Goal: Task Accomplishment & Management: Manage account settings

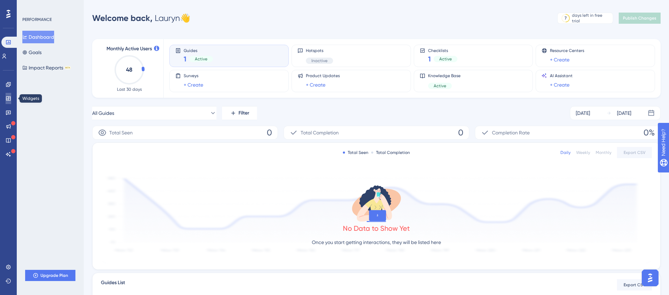
click at [8, 98] on icon at bounding box center [8, 98] width 5 height 4
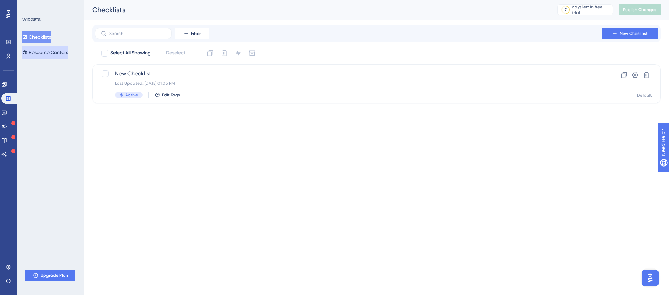
click at [42, 52] on button "Resource Centers" at bounding box center [45, 52] width 46 height 13
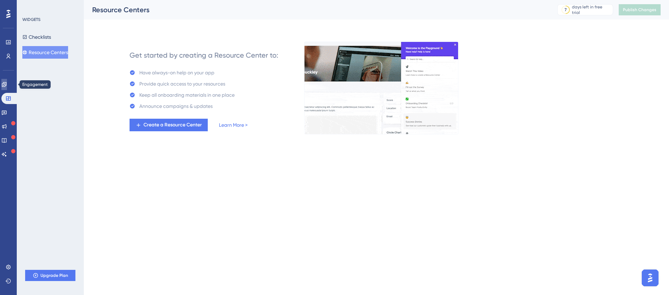
click at [7, 86] on icon at bounding box center [4, 85] width 6 height 6
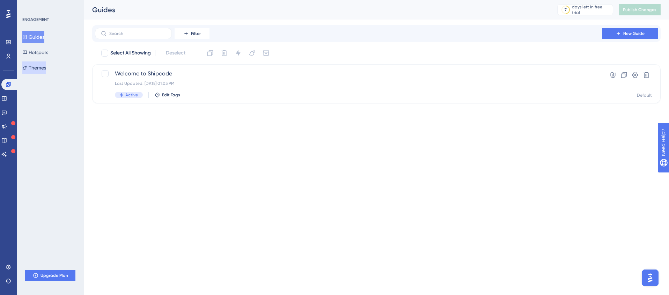
click at [36, 69] on button "Themes" at bounding box center [34, 67] width 24 height 13
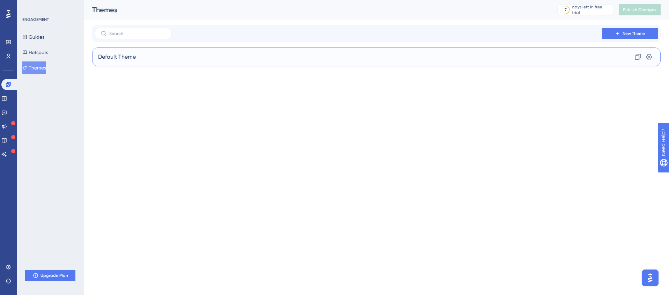
click at [136, 53] on div "Default Theme Clone Settings" at bounding box center [376, 56] width 568 height 19
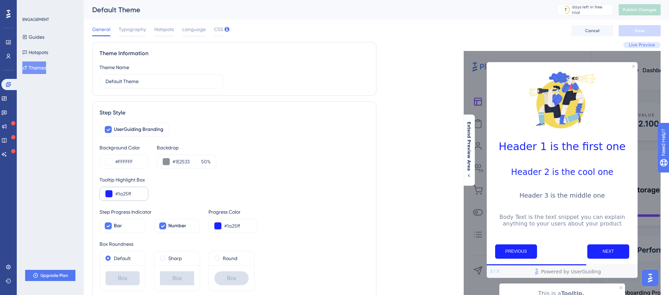
scroll to position [29, 0]
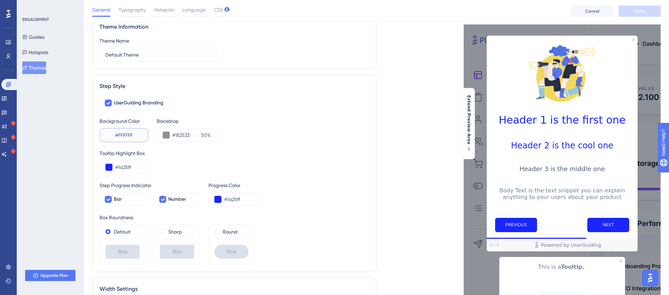
click at [121, 135] on input "#FFFFFF" at bounding box center [128, 135] width 27 height 8
click at [228, 200] on input "#1a25ff" at bounding box center [237, 199] width 27 height 8
drag, startPoint x: 240, startPoint y: 198, endPoint x: 213, endPoint y: 198, distance: 27.6
click at [213, 198] on div "#1a25ff" at bounding box center [232, 199] width 49 height 14
paste input "A25FF"
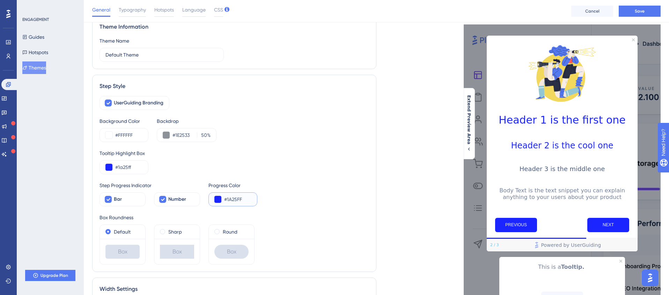
type input "#1A25FF"
click at [320, 203] on div "Step Progress Indicator Bar Number Progress Color #1A25FF" at bounding box center [233, 193] width 269 height 25
click at [122, 169] on input "#1a25ff" at bounding box center [128, 167] width 27 height 8
drag, startPoint x: 132, startPoint y: 169, endPoint x: 101, endPoint y: 169, distance: 31.1
click at [101, 169] on div "#1a25ff" at bounding box center [123, 167] width 49 height 14
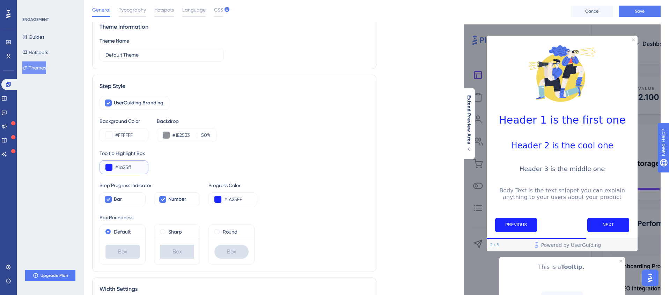
paste input "A25FF"
type input "#1A25FF"
click at [184, 167] on div "Tooltip Highlight Box #1A25FF" at bounding box center [233, 161] width 269 height 25
click at [181, 135] on input "#1E2533" at bounding box center [183, 135] width 22 height 8
drag, startPoint x: 191, startPoint y: 135, endPoint x: 157, endPoint y: 135, distance: 33.9
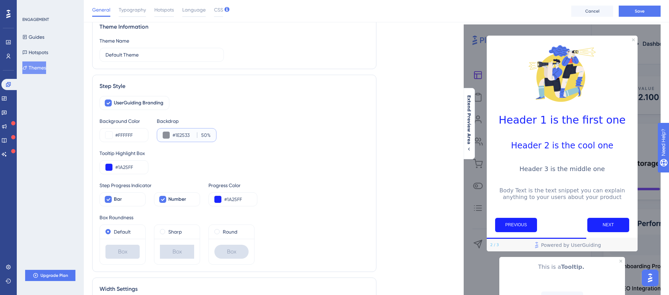
click at [157, 135] on div "#1E2533 50 %" at bounding box center [187, 135] width 60 height 14
paste input "F7F2EE"
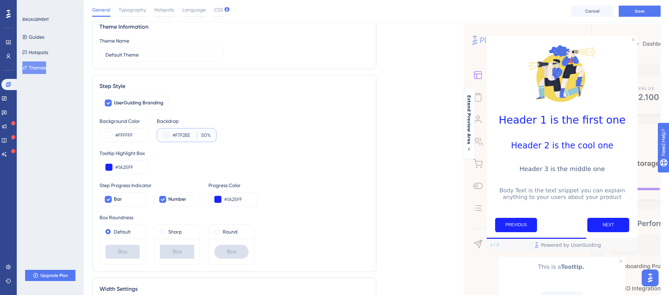
type input "#F7F2EE"
click at [188, 157] on div "Tooltip Highlight Box" at bounding box center [233, 153] width 269 height 8
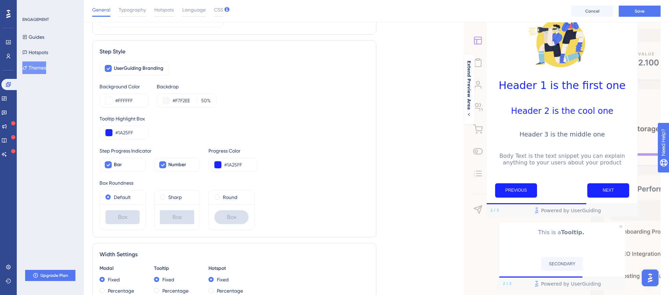
click at [171, 217] on div "Box" at bounding box center [177, 217] width 34 height 14
click at [173, 195] on label "Sharp" at bounding box center [175, 197] width 14 height 8
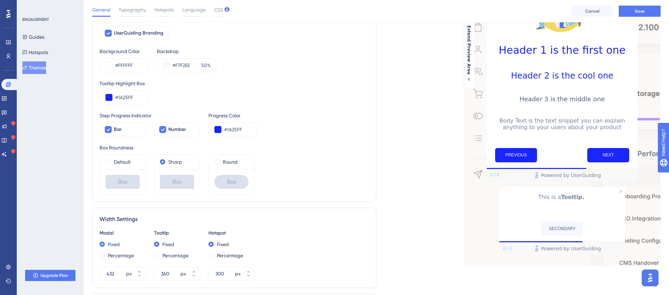
scroll to position [99, 0]
click at [230, 128] on input "#1A25FF" at bounding box center [237, 129] width 27 height 8
drag, startPoint x: 247, startPoint y: 128, endPoint x: 219, endPoint y: 127, distance: 27.6
click at [219, 127] on div "#1A25FF" at bounding box center [232, 129] width 49 height 14
paste input "00CA63"
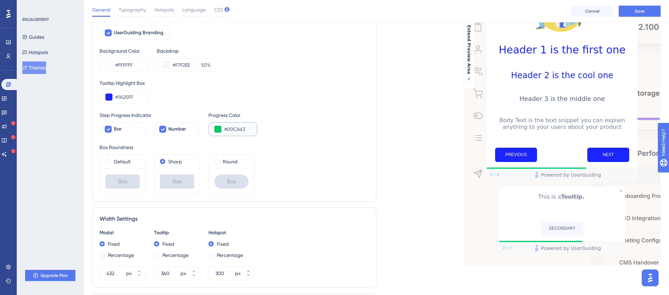
type input "#00CA63"
click at [306, 157] on div "Default Box Sharp Box Round Box" at bounding box center [233, 174] width 269 height 40
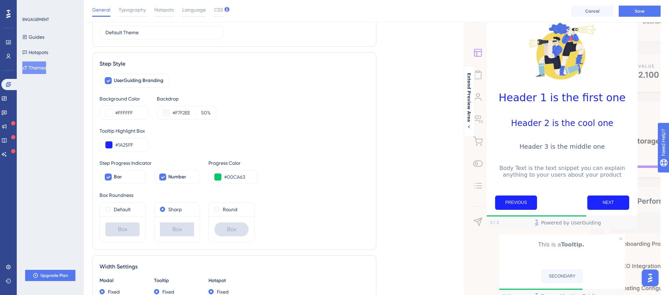
scroll to position [53, 0]
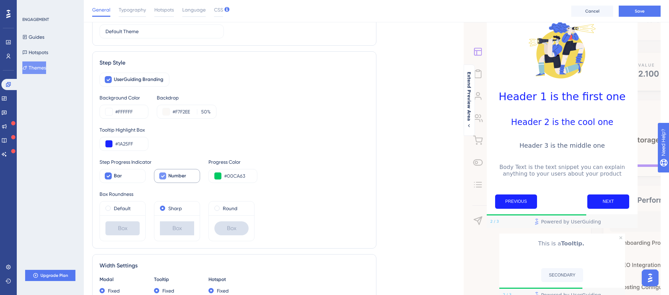
click at [162, 176] on icon at bounding box center [163, 176] width 4 height 3
click at [162, 176] on div at bounding box center [162, 175] width 7 height 7
checkbox input "true"
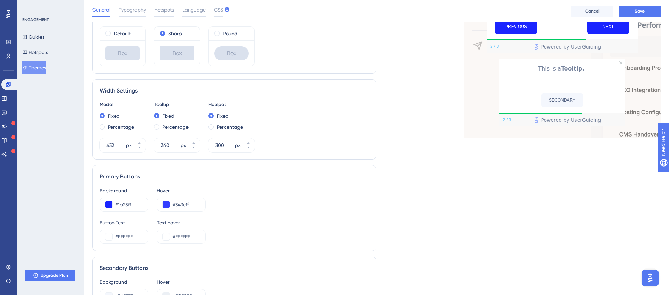
scroll to position [225, 0]
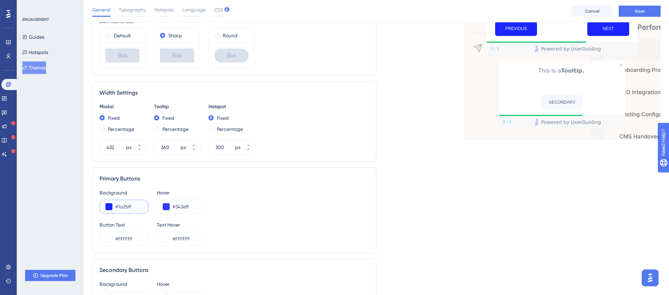
click at [127, 207] on input "#1a25ff" at bounding box center [128, 206] width 27 height 8
paste input "A25FF"
type input "#1A25FF"
click at [232, 208] on div "Background #1A25FF Hover #343eff" at bounding box center [233, 200] width 269 height 25
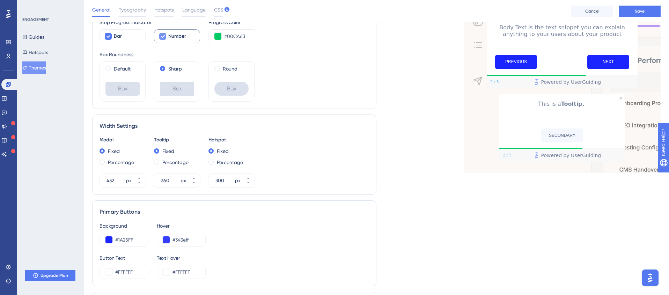
scroll to position [191, 0]
click at [180, 243] on input "#343eff" at bounding box center [185, 241] width 27 height 8
paste input "D1F3FF"
type input "#D1F3FF"
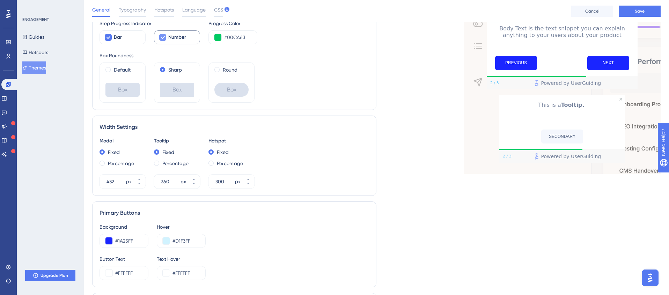
click at [250, 241] on div "Background #1A25FF Hover #D1F3FF" at bounding box center [233, 235] width 269 height 25
click at [179, 272] on input "#FFFFFF" at bounding box center [185, 273] width 27 height 8
paste input "22272A"
type input "#22272A"
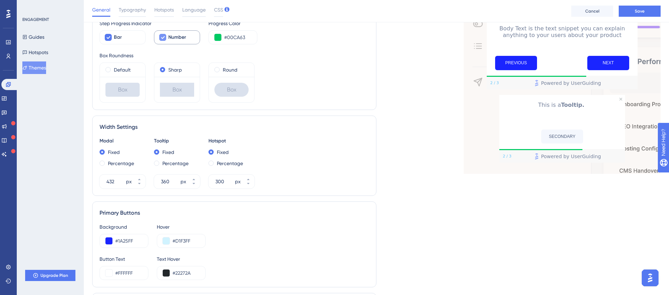
click at [231, 265] on div "Button Text #FFFFFF Text Hover #22272A" at bounding box center [233, 267] width 269 height 25
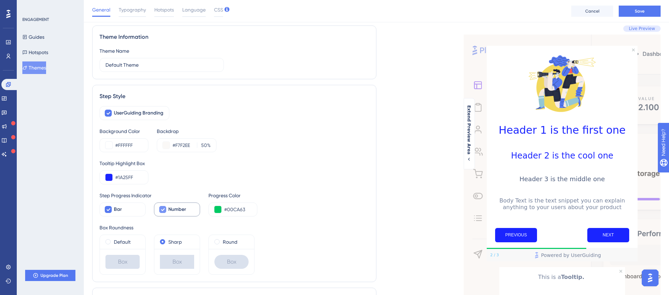
scroll to position [0, 0]
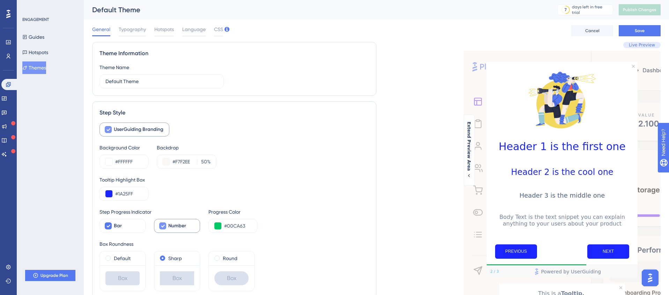
click at [108, 130] on icon at bounding box center [108, 129] width 4 height 3
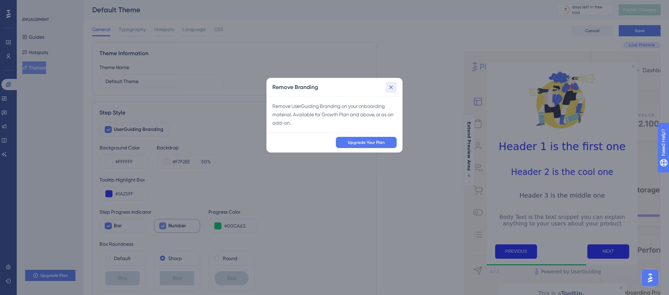
click at [392, 87] on icon at bounding box center [390, 87] width 7 height 7
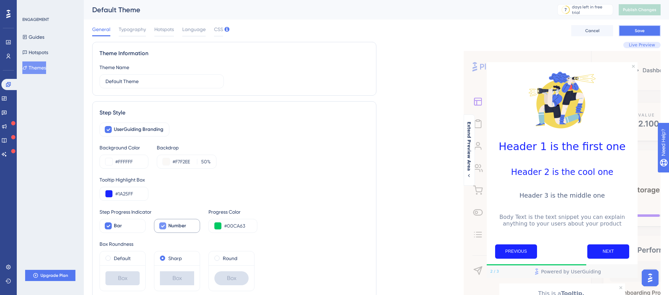
click at [641, 32] on span "Save" at bounding box center [640, 31] width 10 height 6
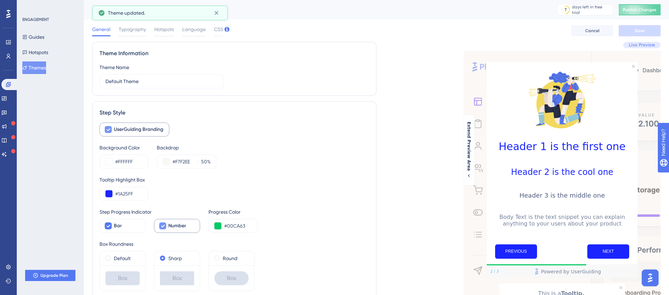
click at [109, 129] on icon at bounding box center [108, 129] width 4 height 3
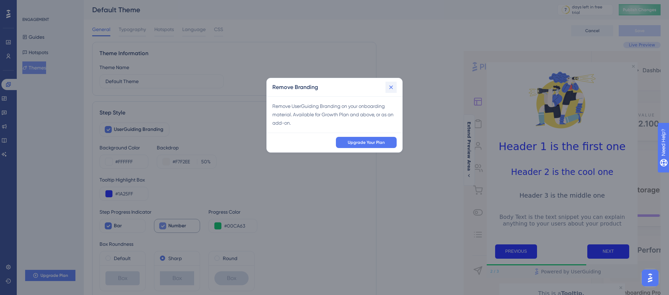
click at [391, 87] on icon at bounding box center [391, 87] width 4 height 4
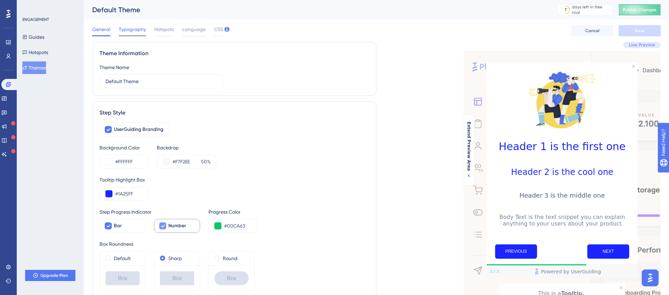
click at [131, 29] on span "Typography" at bounding box center [132, 29] width 27 height 8
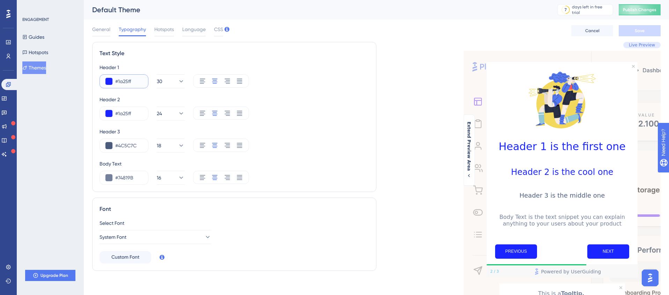
click at [120, 81] on input "#1a25ff" at bounding box center [128, 81] width 27 height 8
paste input "A25FF"
type input "#1A25FF"
click at [126, 115] on input "#1a25ff" at bounding box center [128, 113] width 27 height 8
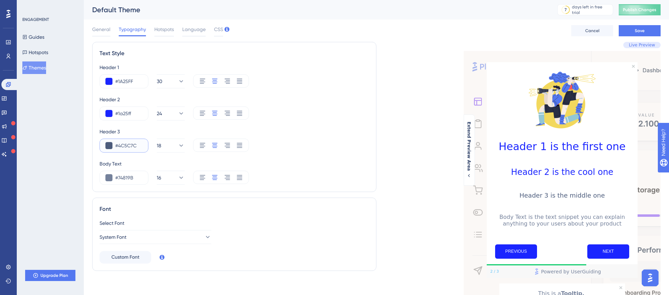
click at [127, 144] on input "#4C5C7C" at bounding box center [128, 145] width 27 height 8
paste input "22272A"
type input "#22272A"
click at [323, 143] on div "#22272A 18" at bounding box center [233, 146] width 269 height 14
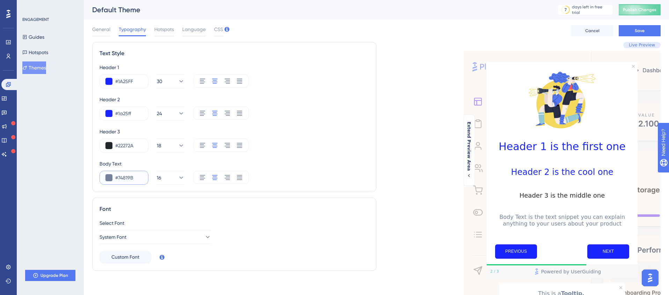
click at [126, 177] on input "#74819B" at bounding box center [128, 177] width 27 height 8
paste input "54575A"
type input "#54575A"
click at [287, 175] on div "#54575A 16" at bounding box center [233, 178] width 269 height 14
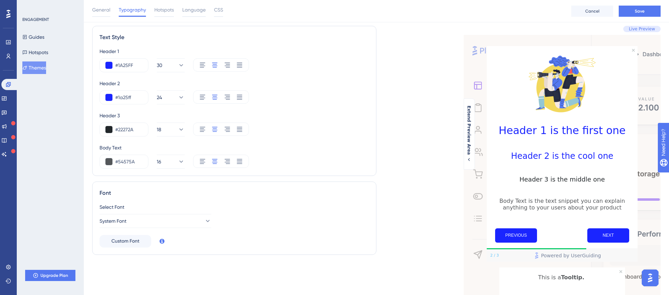
scroll to position [21, 0]
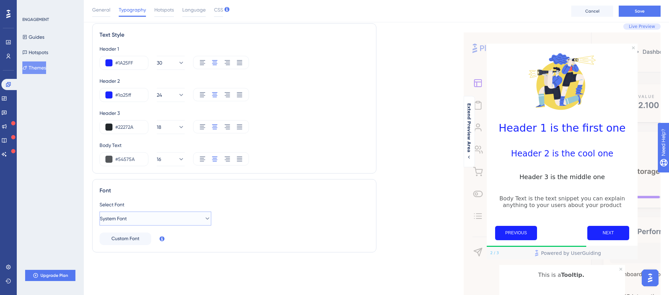
click at [146, 219] on button "System Font" at bounding box center [155, 219] width 112 height 14
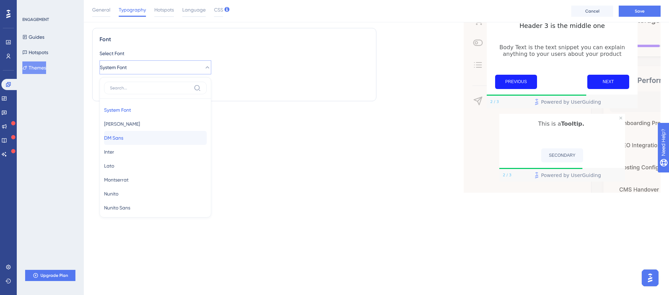
click at [123, 139] on span "DM Sans" at bounding box center [113, 138] width 19 height 8
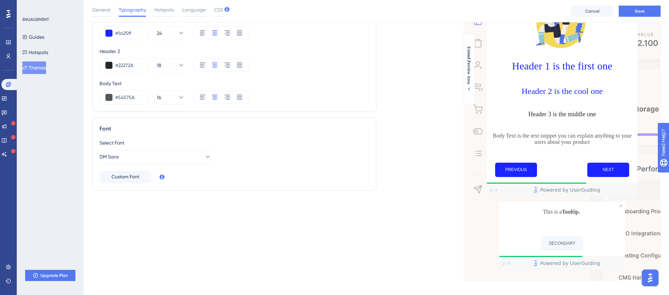
scroll to position [72, 0]
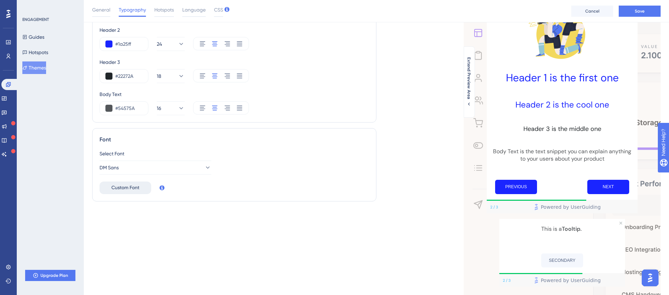
click at [132, 186] on span "Custom Font" at bounding box center [125, 188] width 28 height 8
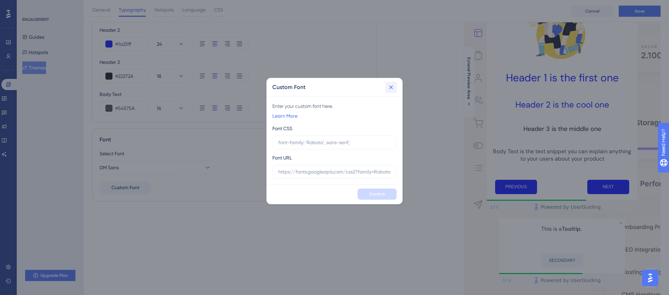
click at [391, 86] on icon at bounding box center [390, 87] width 7 height 7
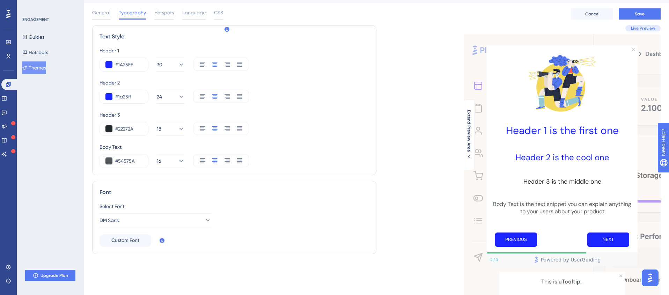
scroll to position [0, 0]
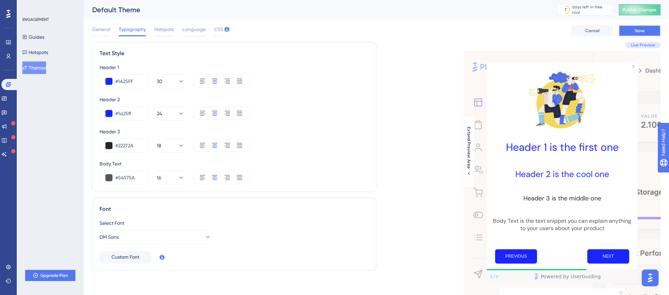
click at [633, 31] on button "Save" at bounding box center [639, 30] width 42 height 11
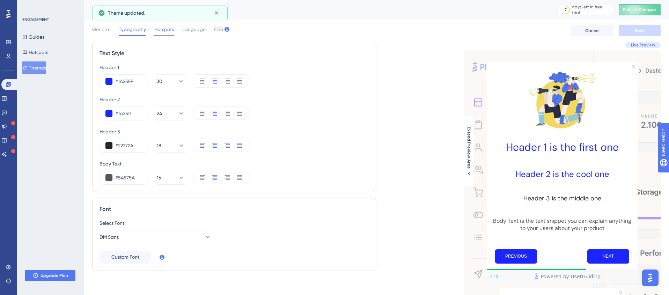
click at [163, 31] on span "Hotspots" at bounding box center [164, 29] width 20 height 8
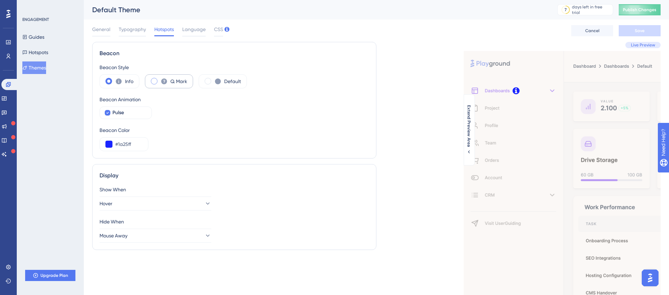
click at [179, 81] on label "Q. Mark" at bounding box center [178, 81] width 17 height 8
click at [236, 83] on label "Default" at bounding box center [232, 81] width 17 height 8
click at [125, 82] on label "Info" at bounding box center [129, 81] width 8 height 8
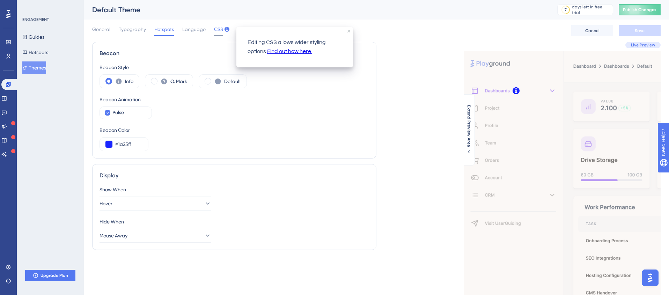
click at [216, 30] on span "CSS" at bounding box center [218, 29] width 9 height 8
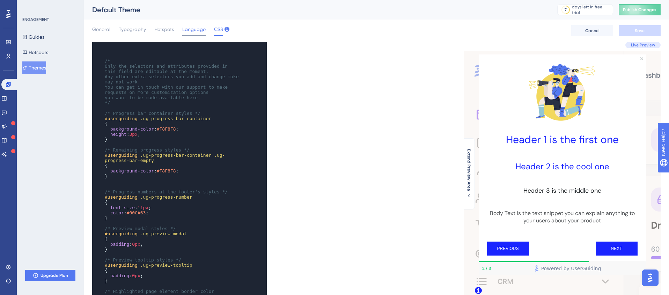
click at [195, 30] on span "Language" at bounding box center [193, 29] width 23 height 8
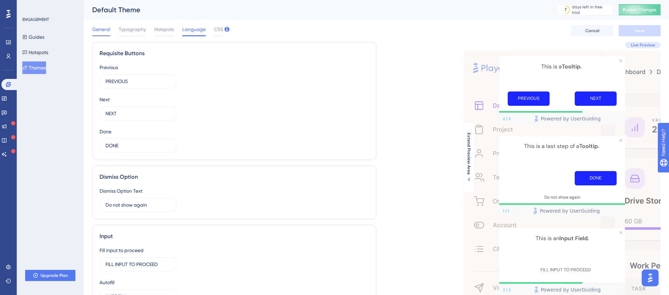
click at [102, 29] on span "General" at bounding box center [101, 29] width 18 height 8
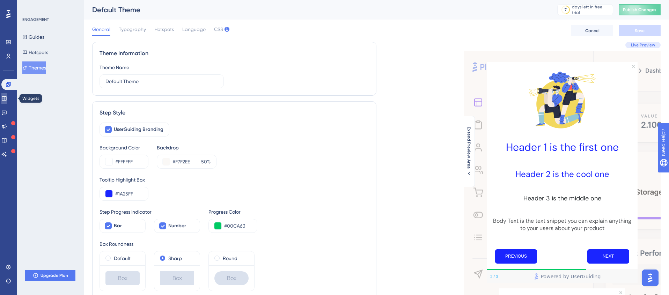
click at [7, 99] on icon at bounding box center [4, 99] width 6 height 6
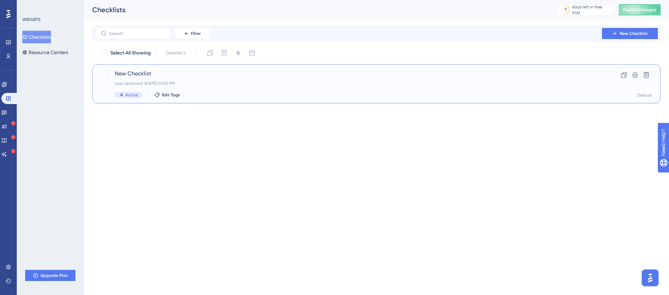
click at [137, 73] on span "New Checklist" at bounding box center [348, 73] width 467 height 8
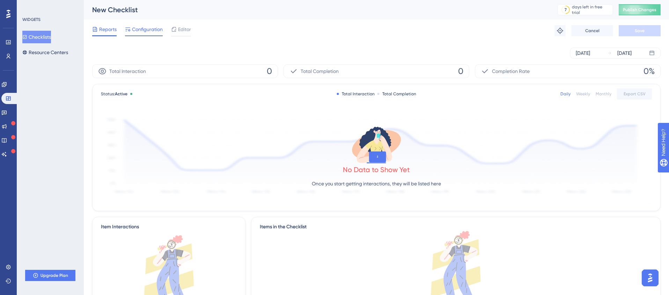
click at [143, 29] on span "Configuration" at bounding box center [147, 29] width 31 height 8
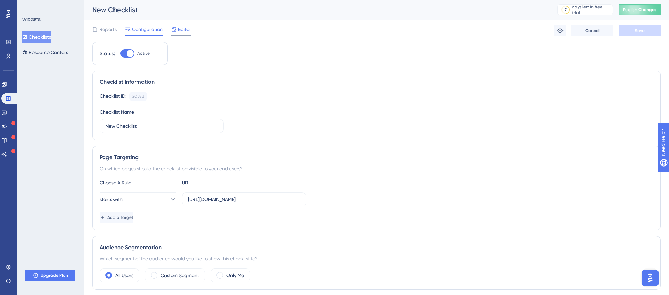
click at [180, 29] on span "Editor" at bounding box center [184, 29] width 13 height 8
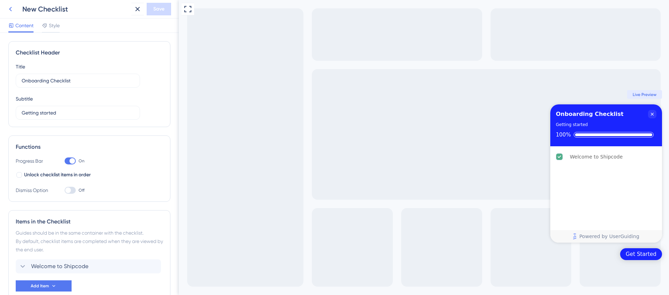
click at [9, 11] on icon at bounding box center [10, 9] width 8 height 8
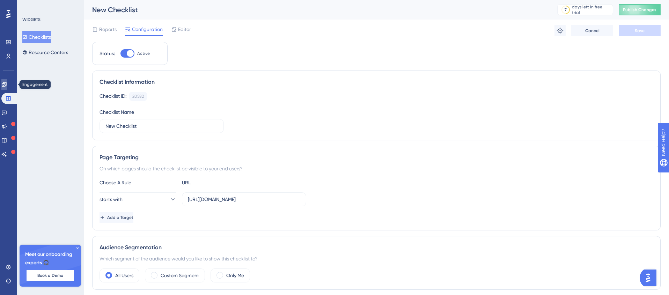
click at [7, 88] on link at bounding box center [4, 84] width 6 height 11
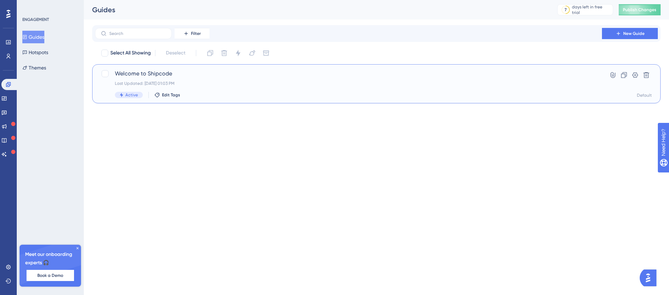
click at [149, 76] on span "Welcome to Shipcode" at bounding box center [348, 73] width 467 height 8
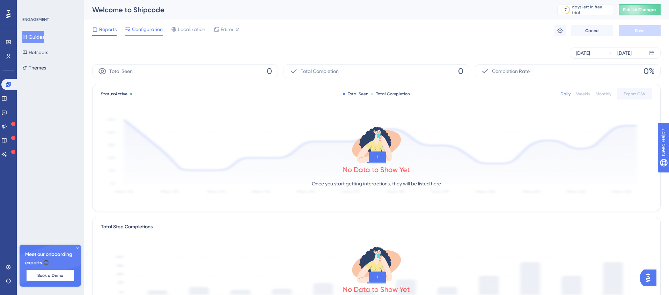
click at [151, 30] on span "Configuration" at bounding box center [147, 29] width 31 height 8
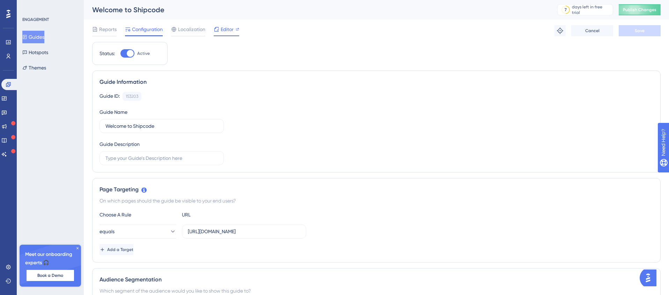
click at [227, 32] on span "Editor" at bounding box center [227, 29] width 13 height 8
